Goal: Information Seeking & Learning: Learn about a topic

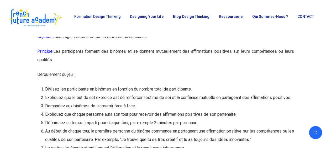
scroll to position [4910, 0]
